Goal: Task Accomplishment & Management: Manage account settings

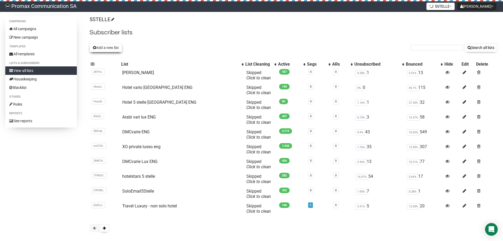
click at [100, 45] on button "Add a new list" at bounding box center [106, 47] width 33 height 9
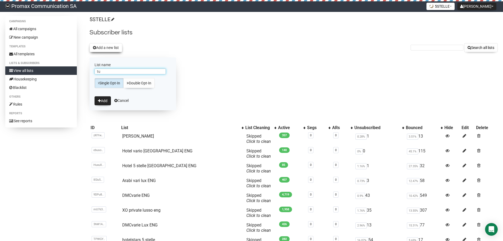
type input "t"
click at [124, 70] on input "tutte richiest ML -5 STELLE" at bounding box center [130, 71] width 71 height 6
type input "tutte richiest ML - 5 STELLE"
click at [102, 98] on button "Add" at bounding box center [103, 100] width 16 height 9
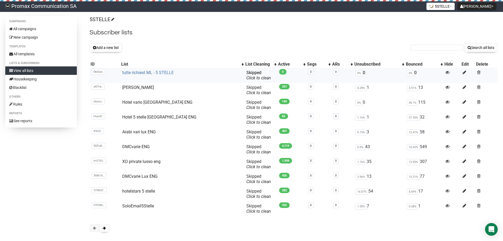
click at [153, 71] on link "tutte richiest ML - 5 STELLE" at bounding box center [148, 72] width 52 height 5
click at [159, 71] on link "tutte richiest ML - 5 STELLE" at bounding box center [148, 72] width 52 height 5
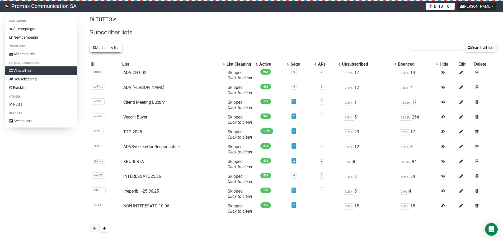
click at [113, 46] on button "Add a new list" at bounding box center [106, 47] width 33 height 9
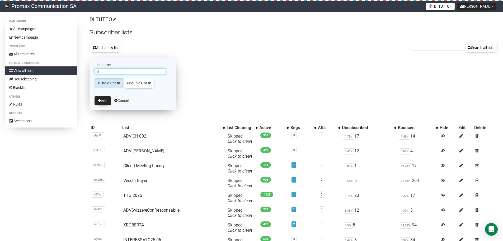
type input "r"
type input "Rich info ML + 5*"
click at [98, 98] on button "Add" at bounding box center [103, 100] width 16 height 9
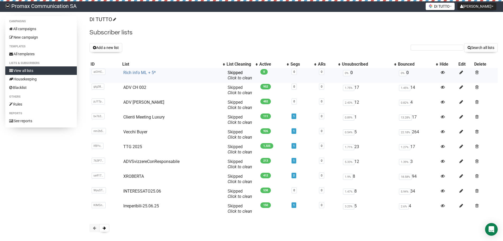
click at [144, 71] on link "Rich info ML + 5*" at bounding box center [139, 72] width 32 height 5
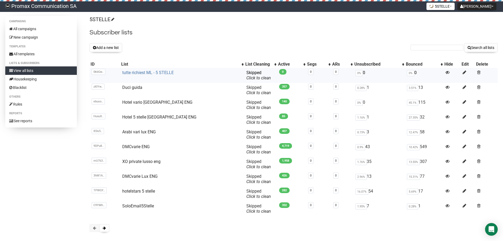
click at [167, 71] on link "tutte richiest ML - 5 STELLE" at bounding box center [148, 72] width 52 height 5
